Goal: Task Accomplishment & Management: Complete application form

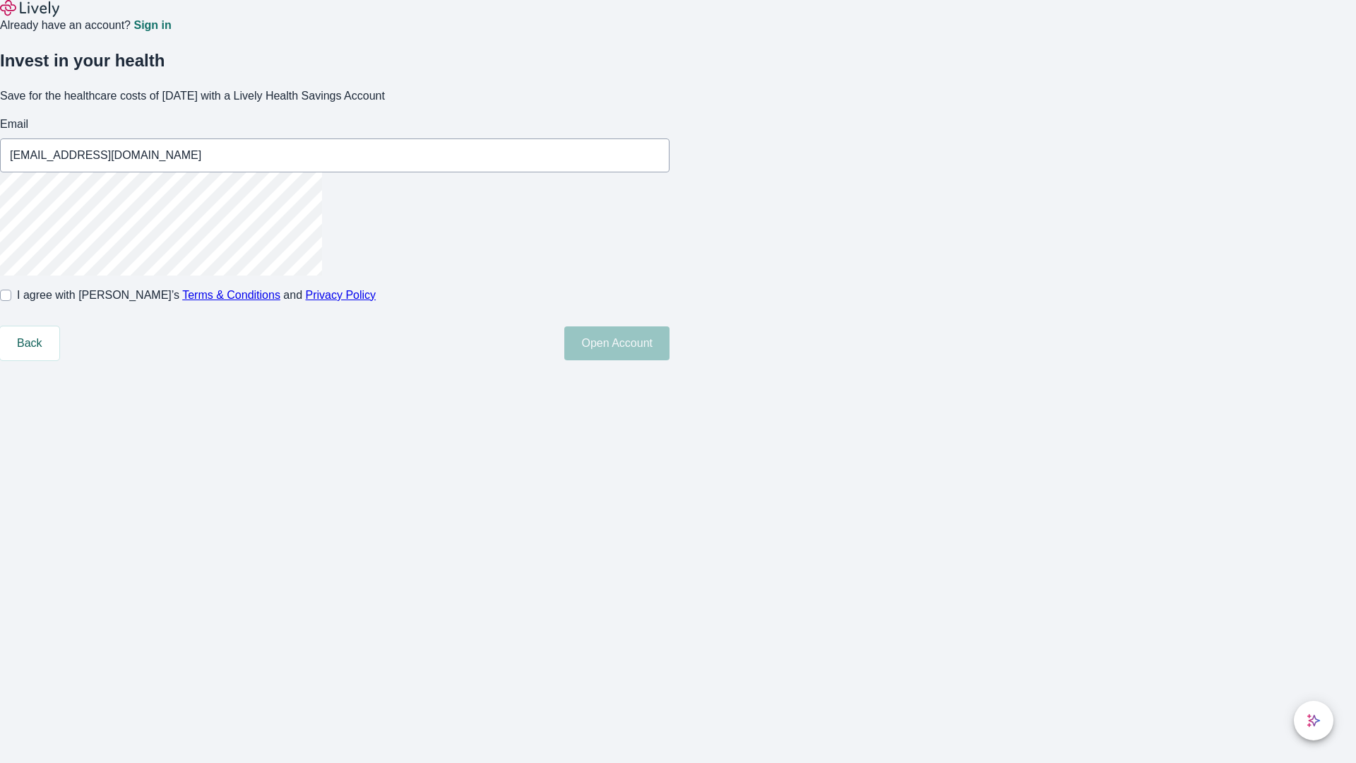
click at [11, 301] on input "I agree with Lively’s Terms & Conditions and Privacy Policy" at bounding box center [5, 295] width 11 height 11
checkbox input "true"
click at [670, 360] on button "Open Account" at bounding box center [616, 343] width 105 height 34
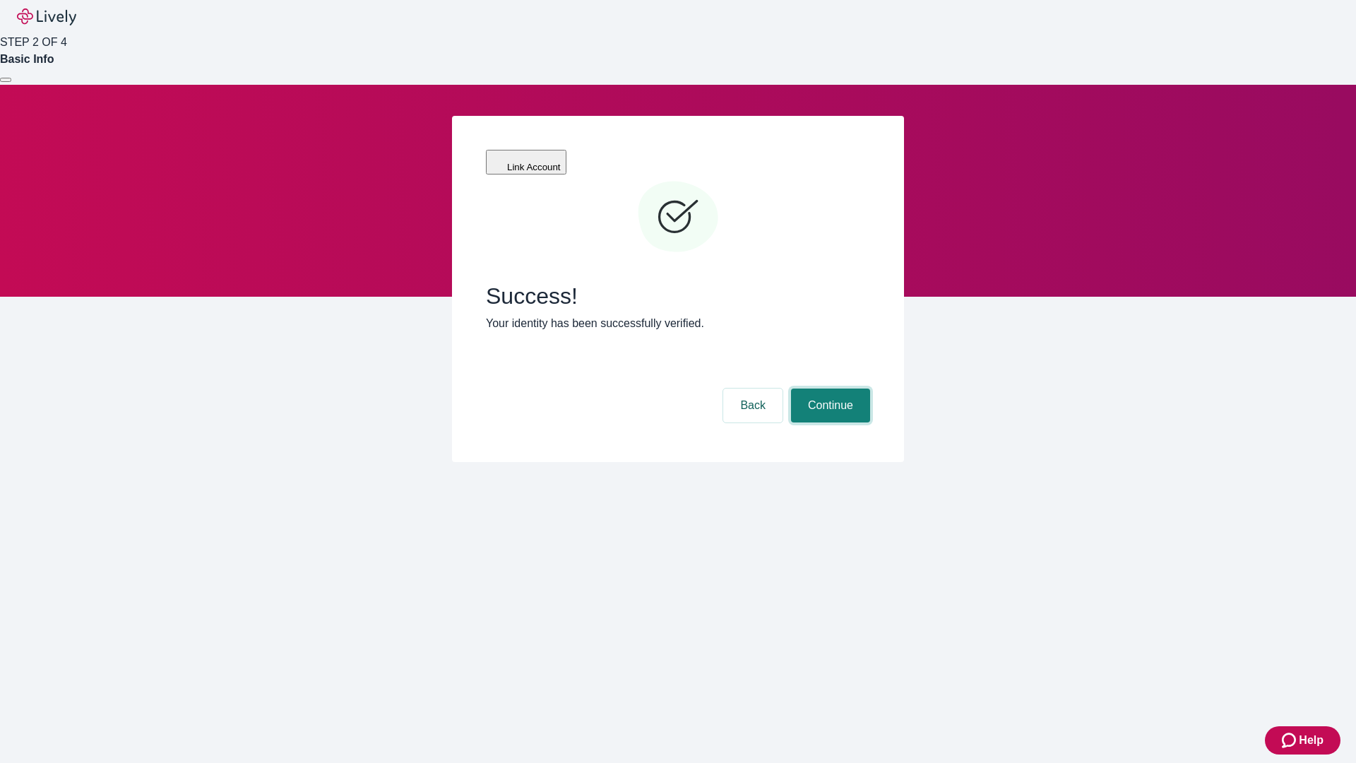
click at [828, 388] on button "Continue" at bounding box center [830, 405] width 79 height 34
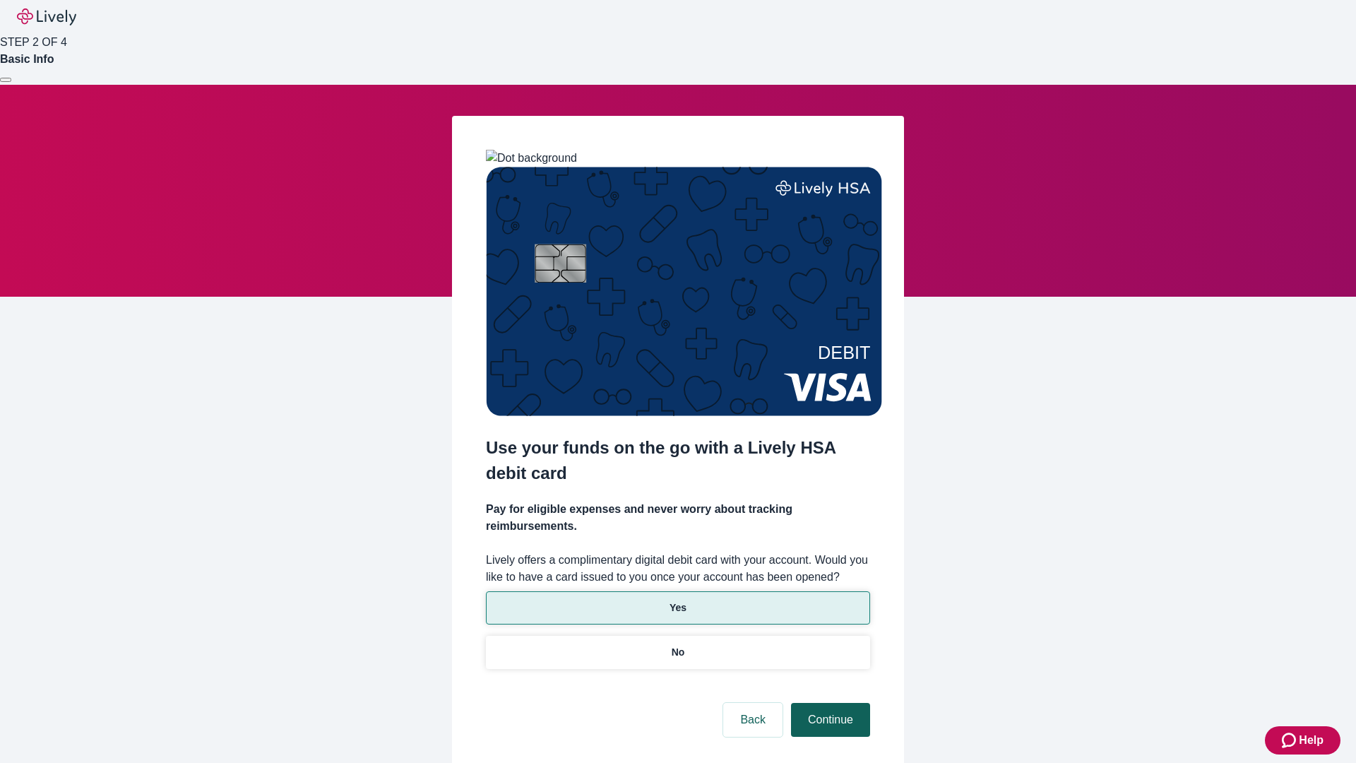
click at [677, 645] on p "No" at bounding box center [678, 652] width 13 height 15
click at [828, 703] on button "Continue" at bounding box center [830, 720] width 79 height 34
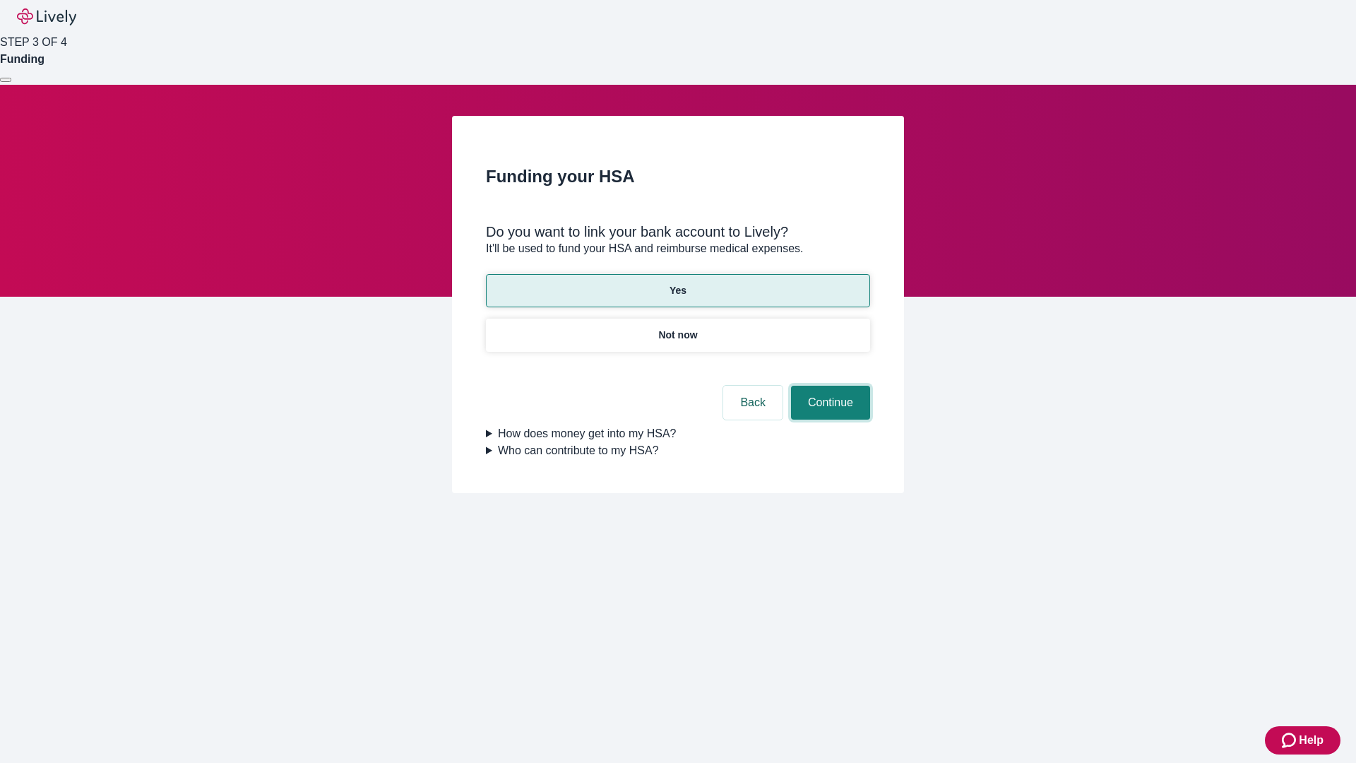
click at [828, 386] on button "Continue" at bounding box center [830, 403] width 79 height 34
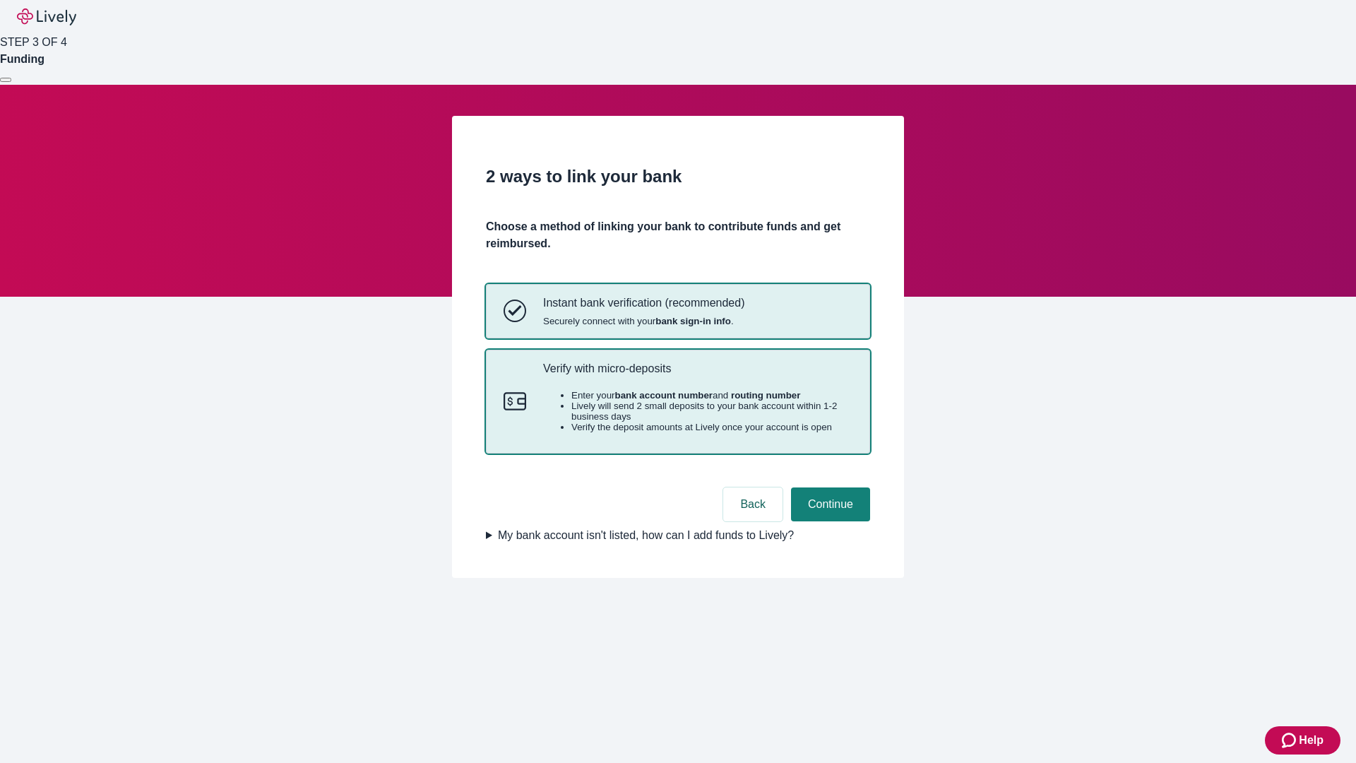
click at [697, 375] on p "Verify with micro-deposits" at bounding box center [697, 368] width 309 height 13
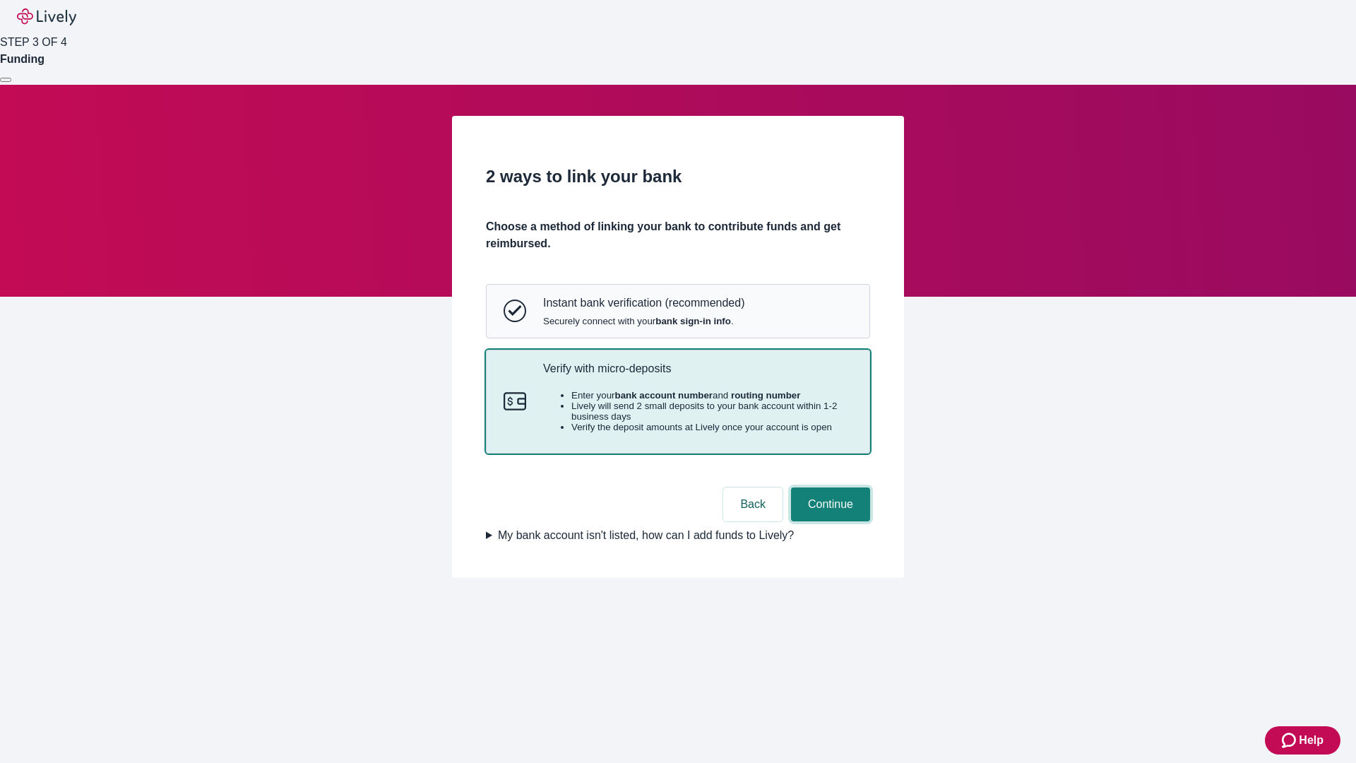
click at [828, 521] on button "Continue" at bounding box center [830, 504] width 79 height 34
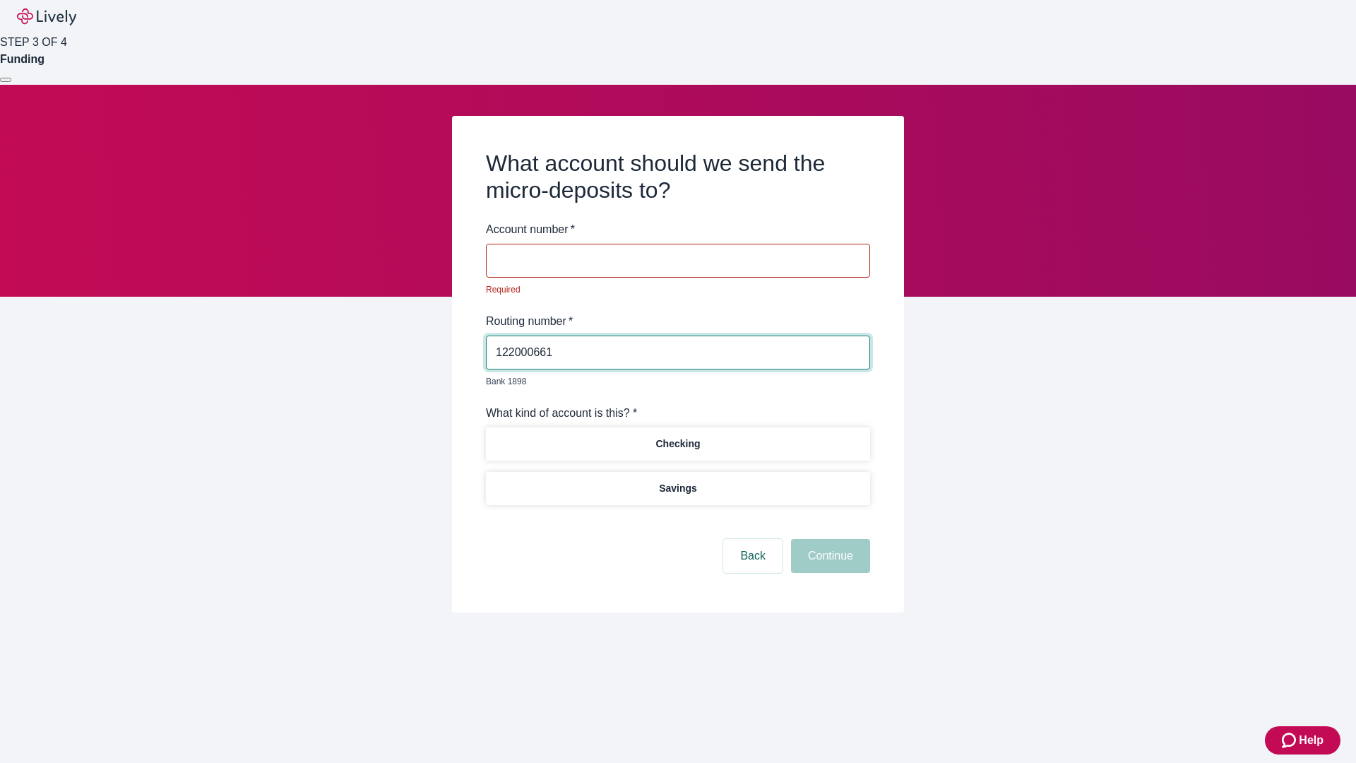
type input "122000661"
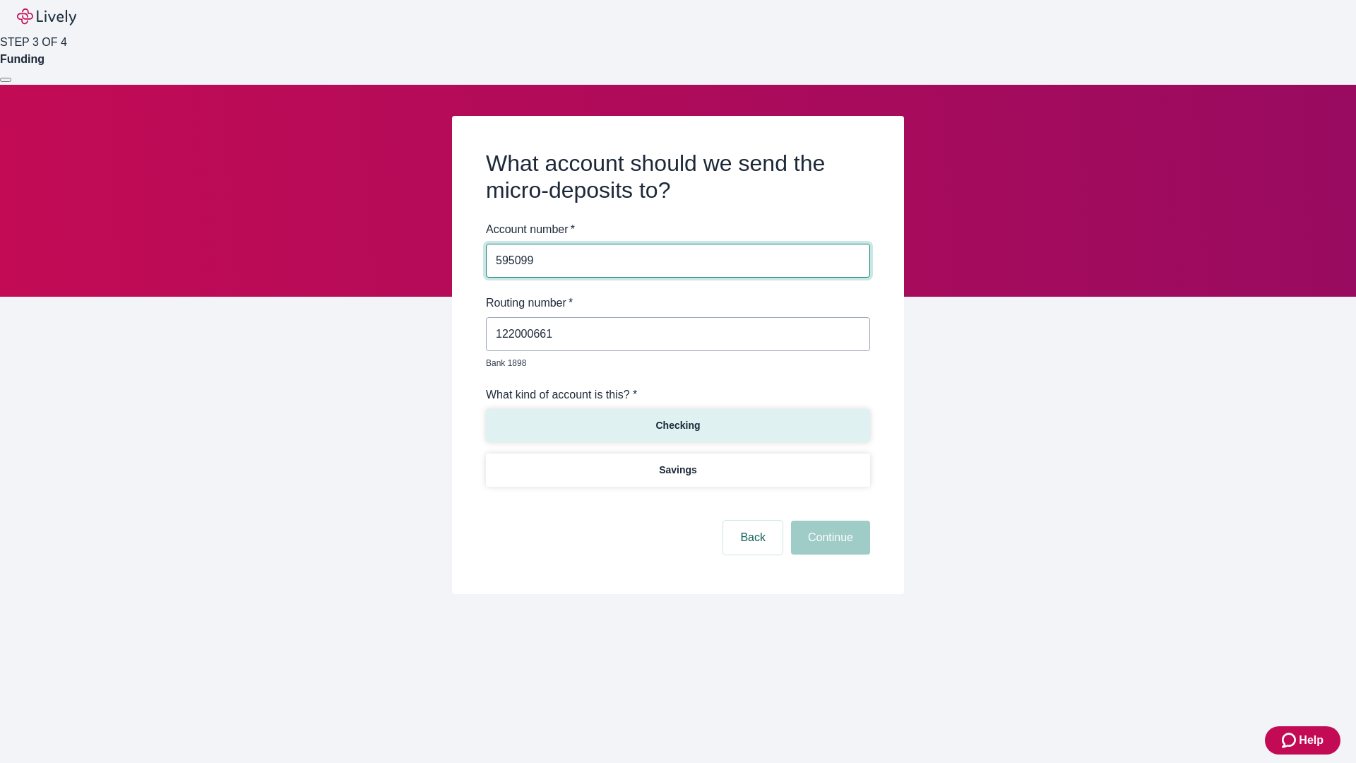
type input "595099"
click at [677, 418] on p "Checking" at bounding box center [677, 425] width 44 height 15
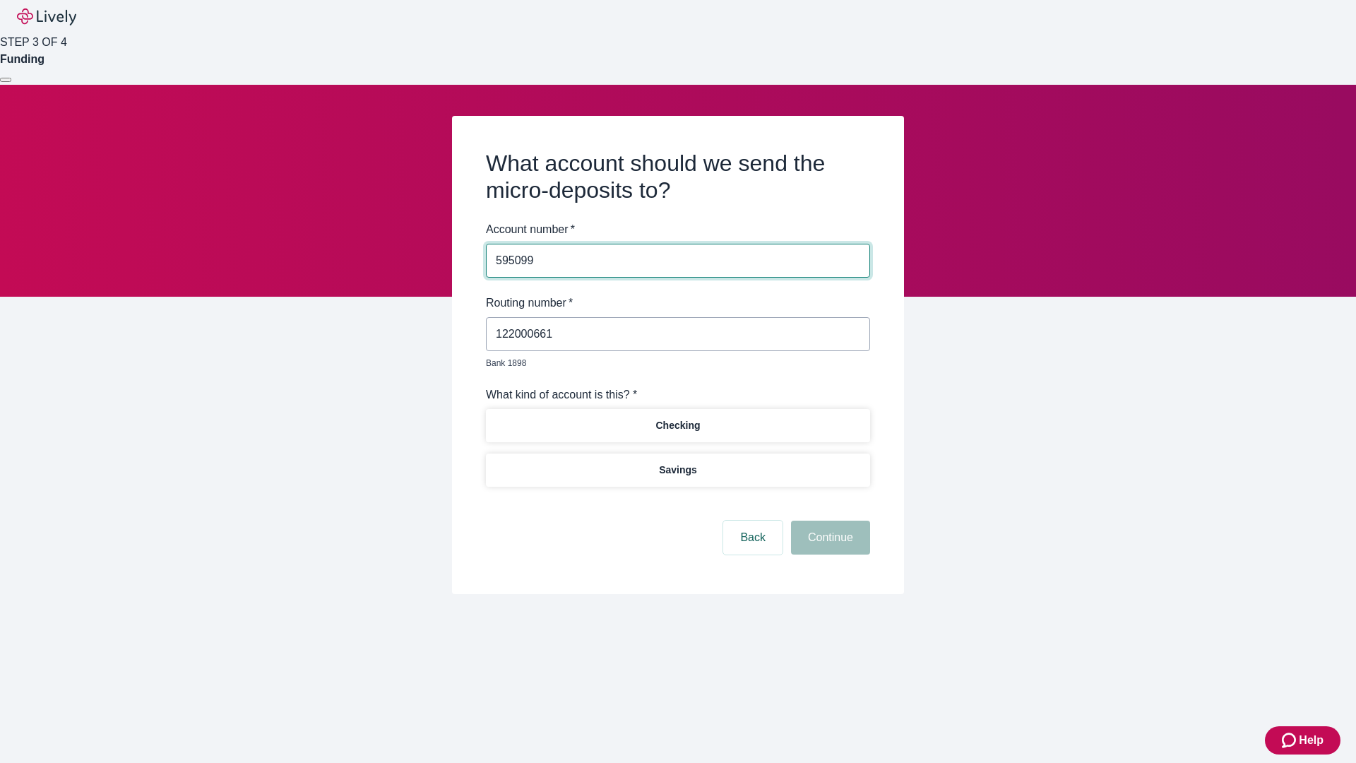
click at [828, 521] on button "Continue" at bounding box center [830, 538] width 79 height 34
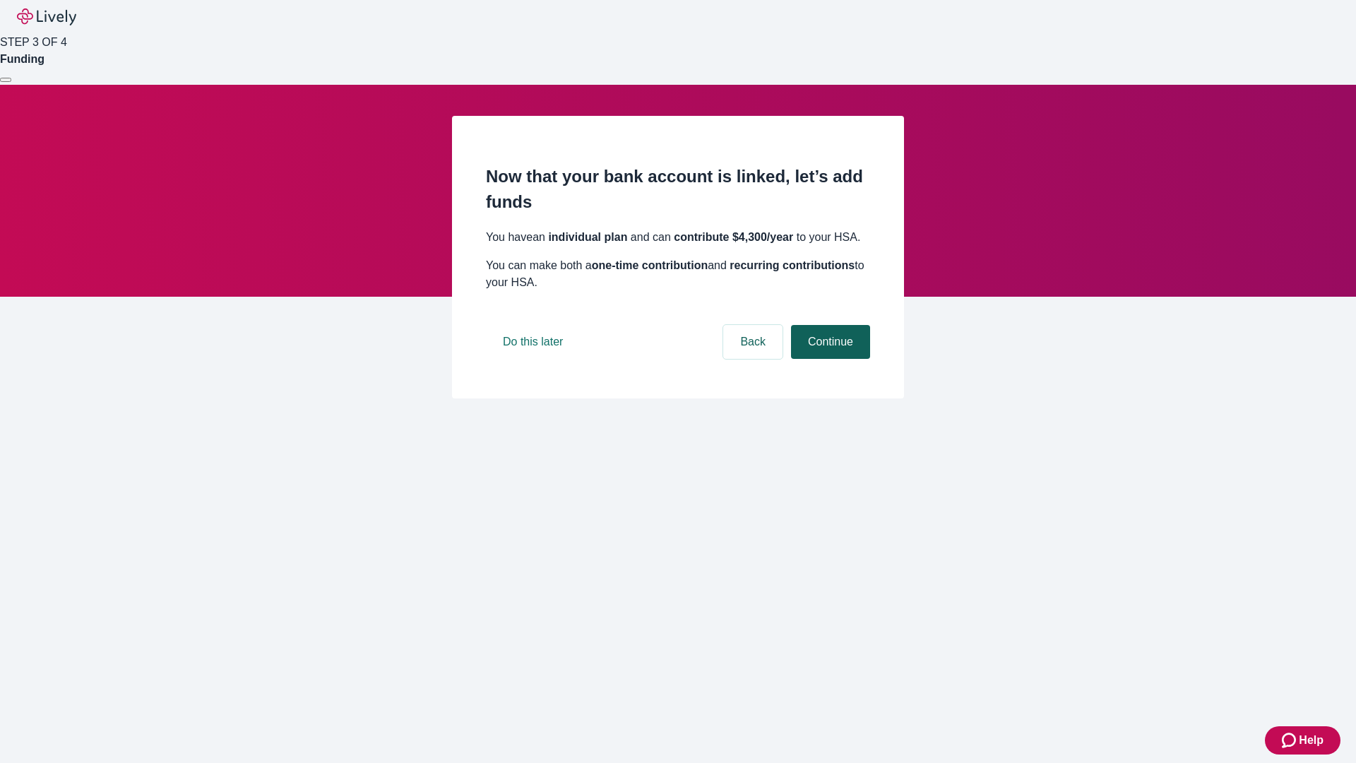
click at [828, 359] on button "Continue" at bounding box center [830, 342] width 79 height 34
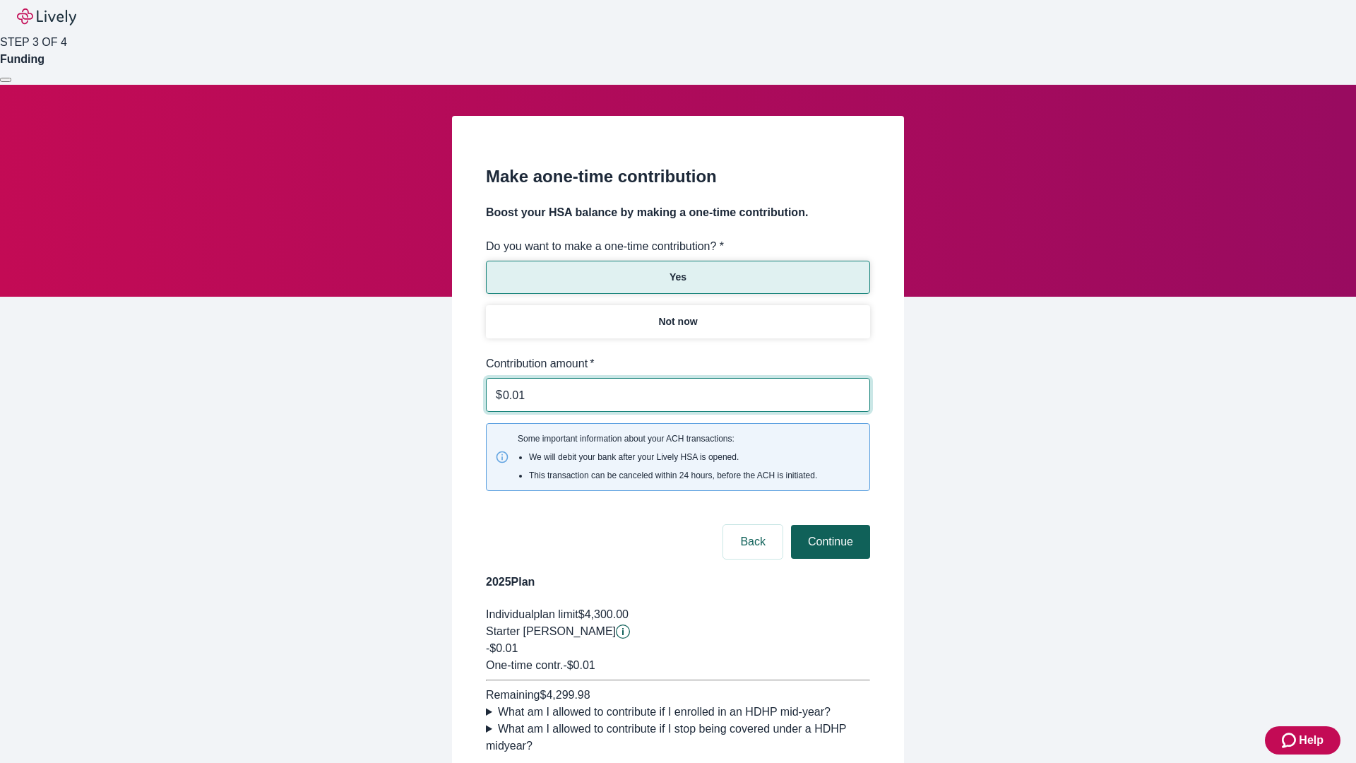
type input "0.01"
click at [828, 525] on button "Continue" at bounding box center [830, 542] width 79 height 34
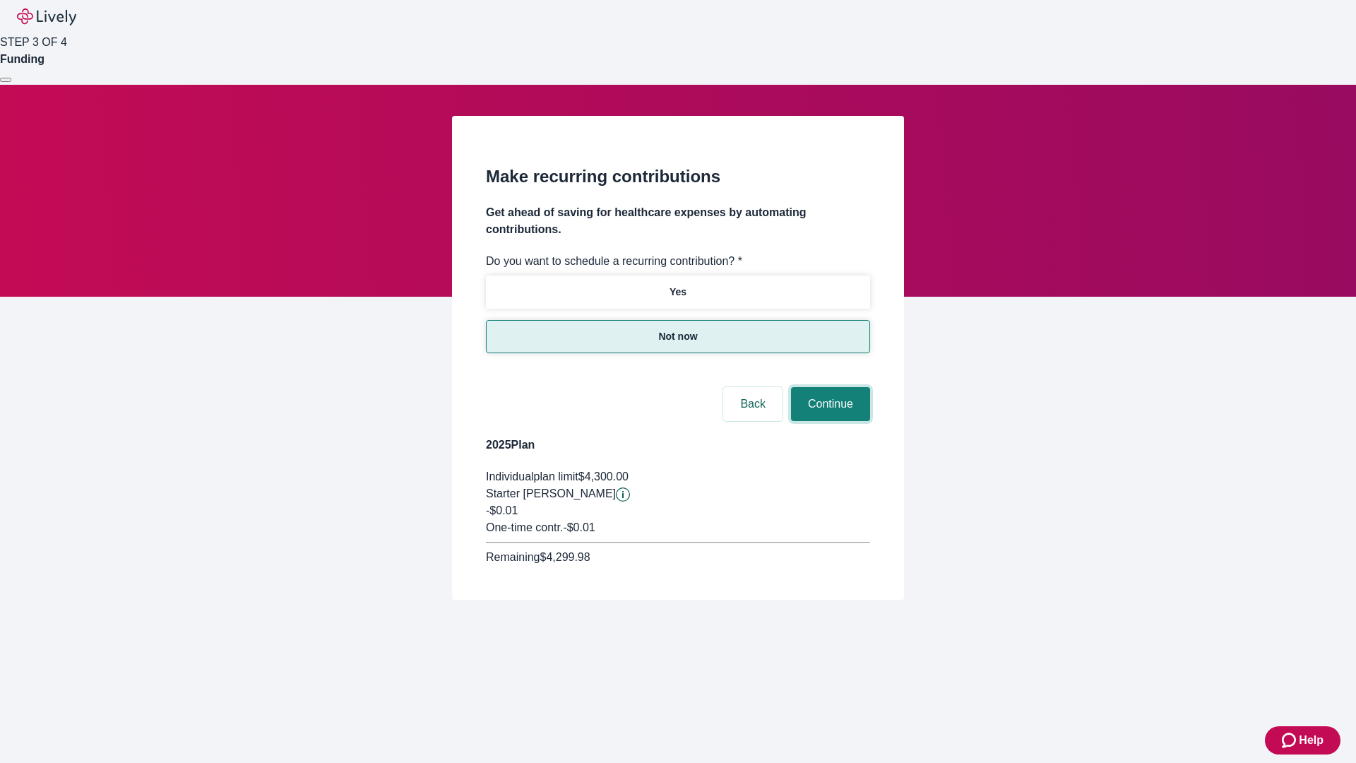
click at [828, 387] on button "Continue" at bounding box center [830, 404] width 79 height 34
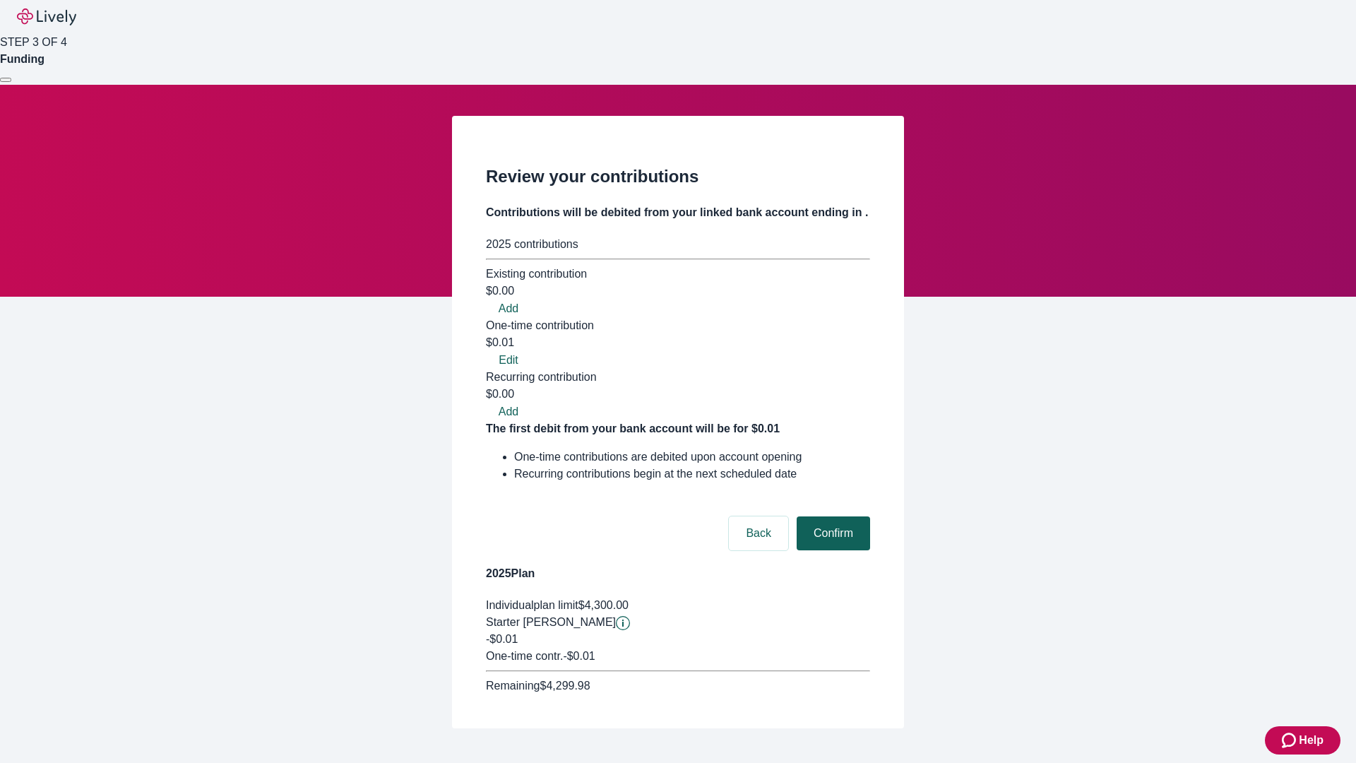
click at [831, 516] on button "Confirm" at bounding box center [833, 533] width 73 height 34
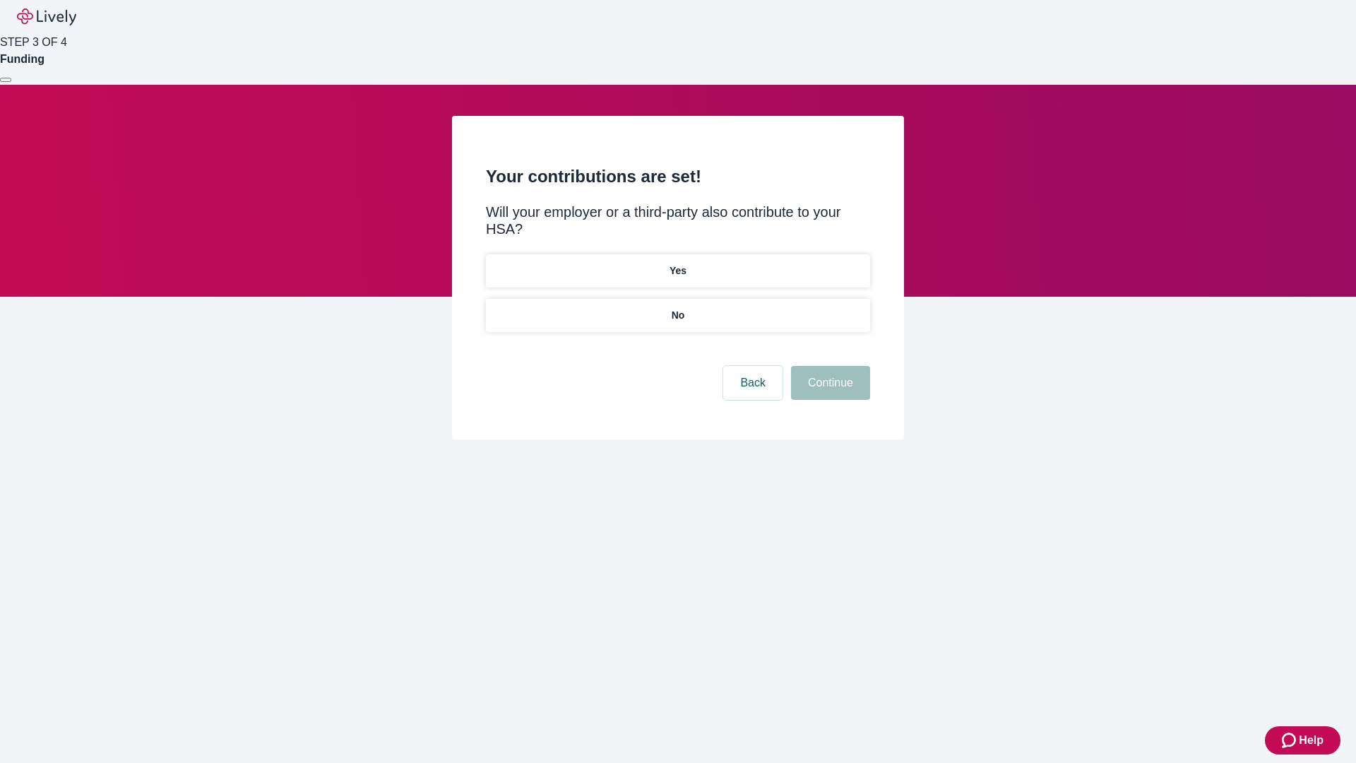
click at [677, 308] on p "No" at bounding box center [678, 315] width 13 height 15
click at [828, 366] on button "Continue" at bounding box center [830, 383] width 79 height 34
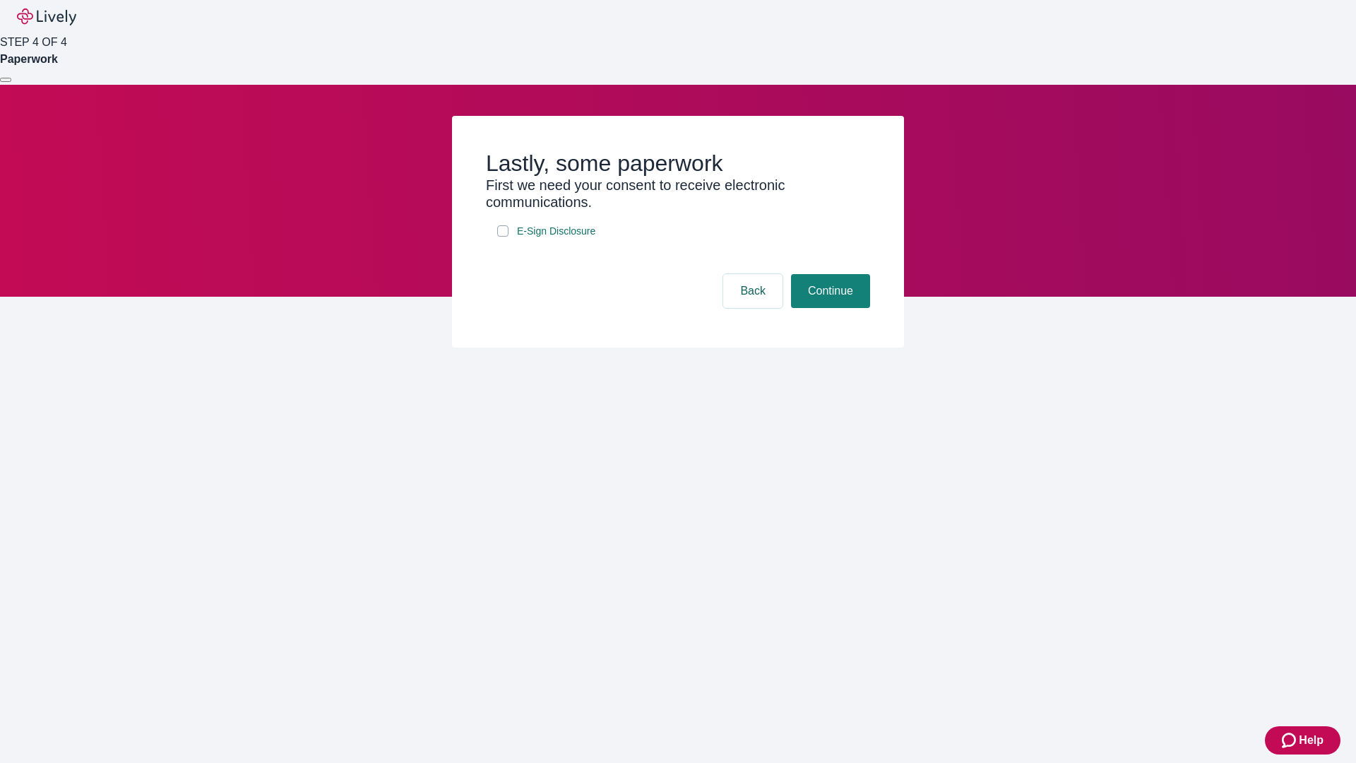
click at [503, 237] on input "E-Sign Disclosure" at bounding box center [502, 230] width 11 height 11
checkbox input "true"
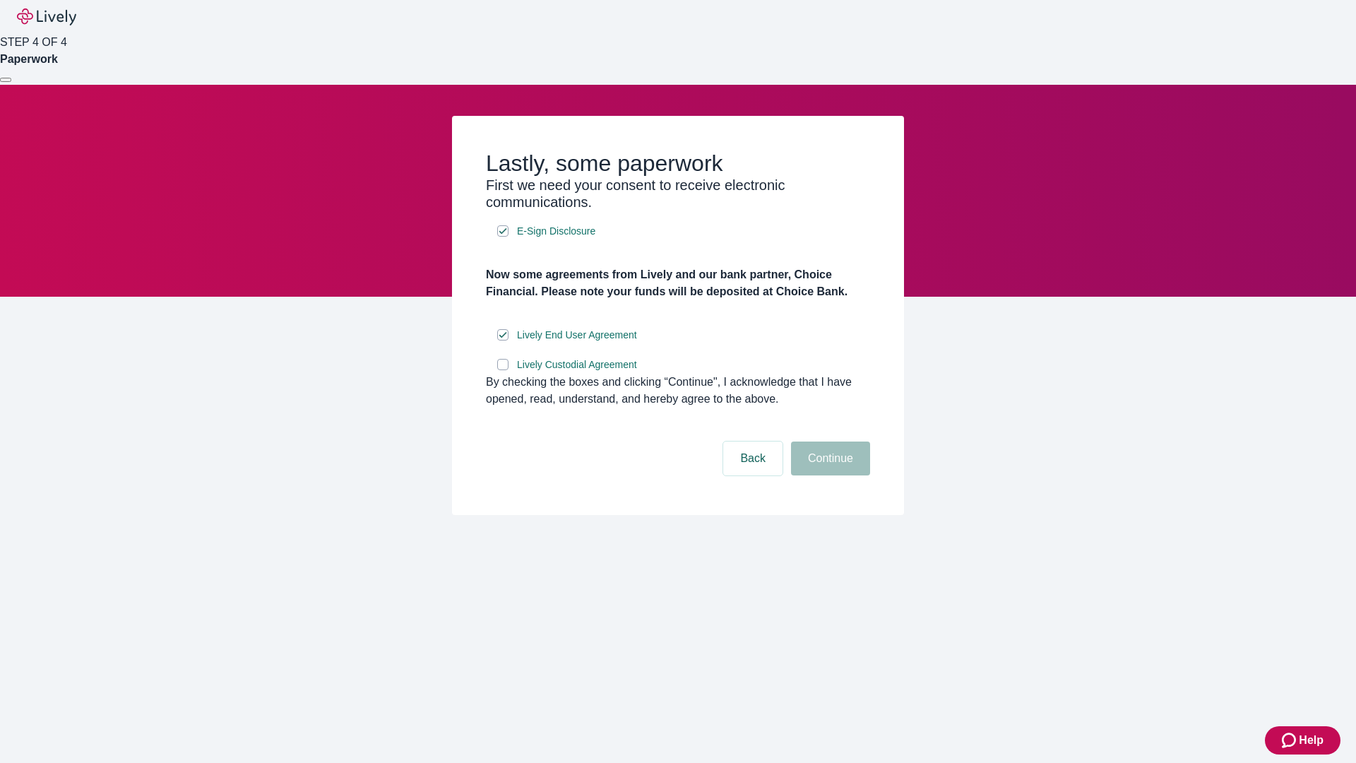
click at [503, 370] on input "Lively Custodial Agreement" at bounding box center [502, 364] width 11 height 11
checkbox input "true"
click at [828, 475] on button "Continue" at bounding box center [830, 458] width 79 height 34
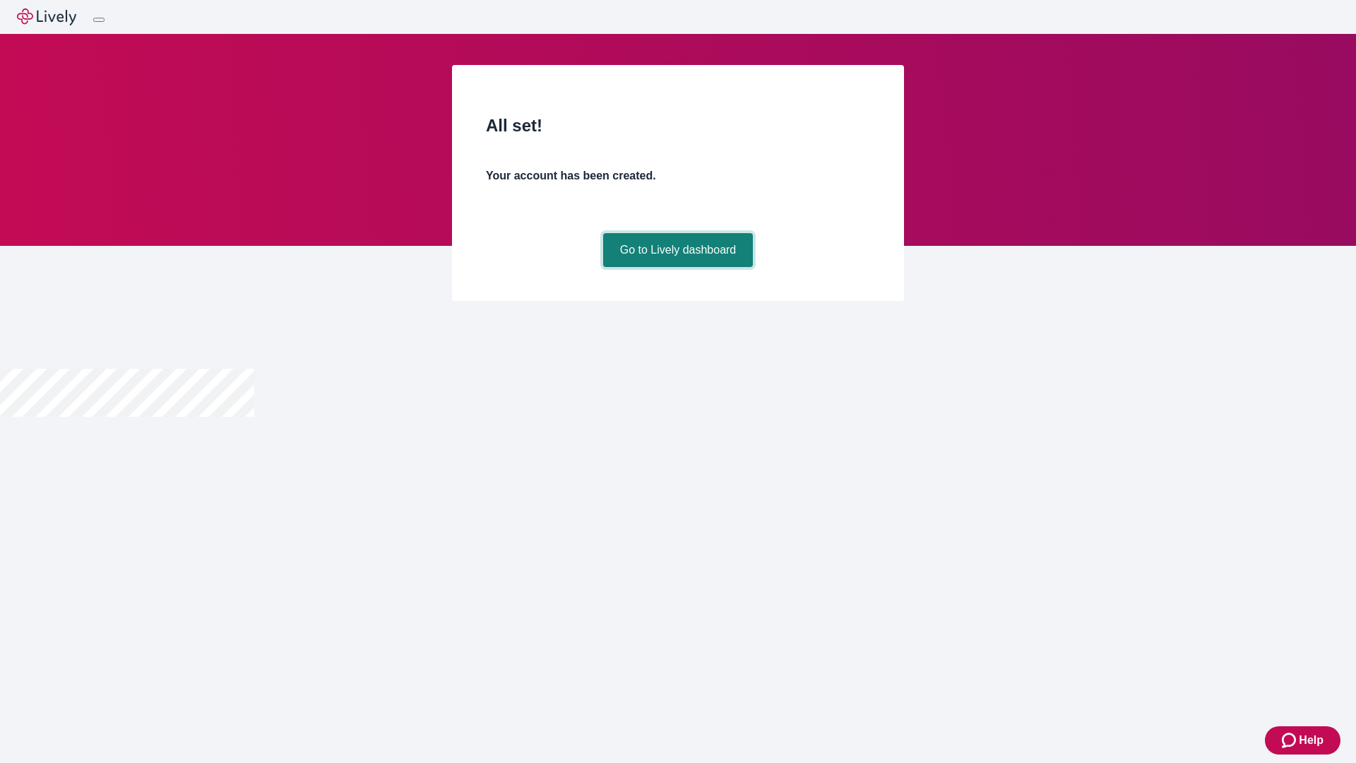
click at [677, 267] on link "Go to Lively dashboard" at bounding box center [678, 250] width 150 height 34
